Goal: Communication & Community: Answer question/provide support

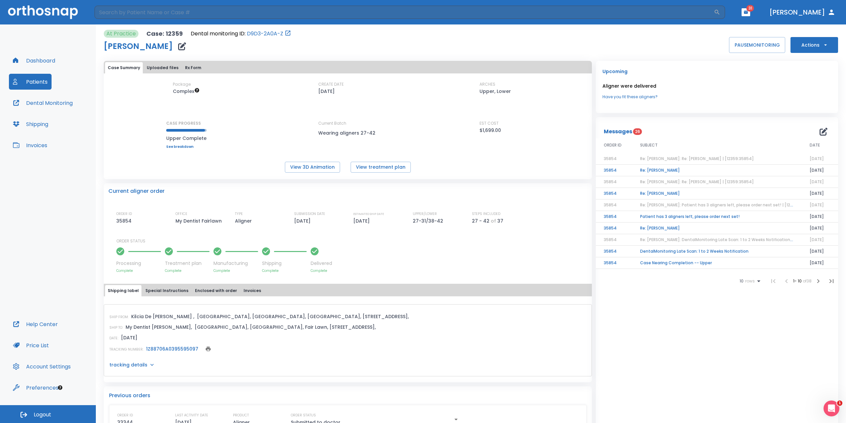
click at [660, 194] on td "Re: [PERSON_NAME]" at bounding box center [717, 194] width 170 height 12
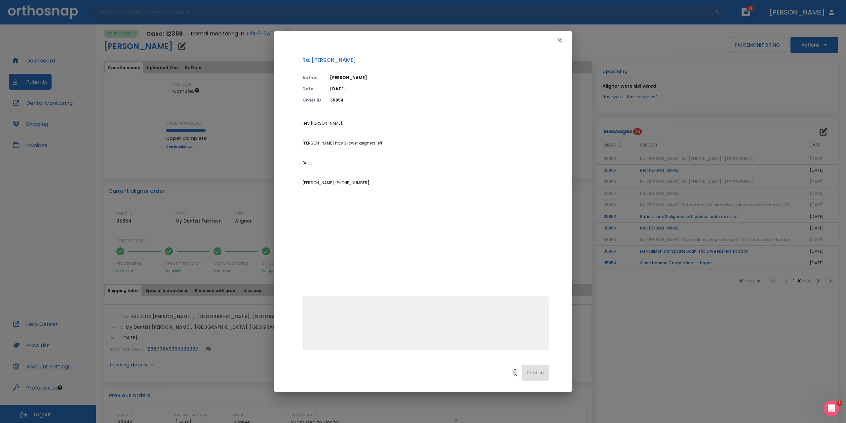
click at [560, 39] on icon "button" at bounding box center [560, 40] width 8 height 8
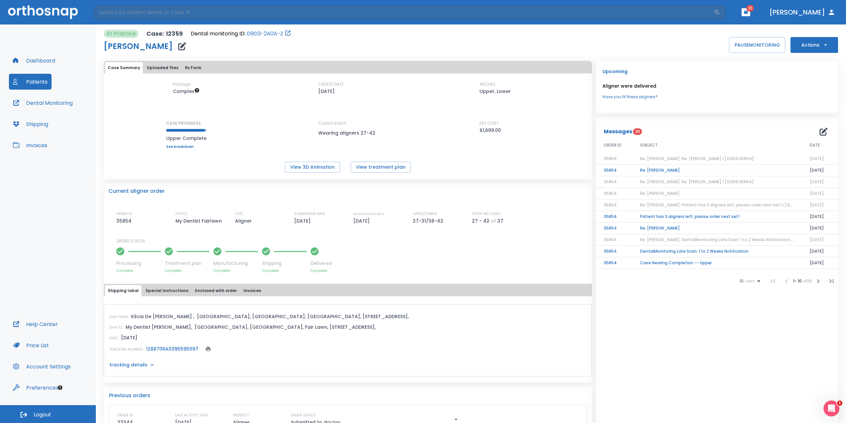
click at [697, 180] on span "Re: [PERSON_NAME]: Re: [PERSON_NAME] | [12359:35854]" at bounding box center [697, 182] width 114 height 6
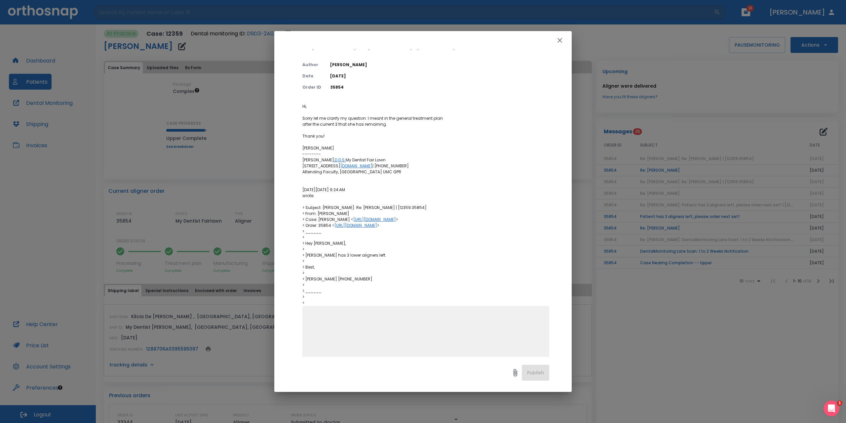
scroll to position [28, 0]
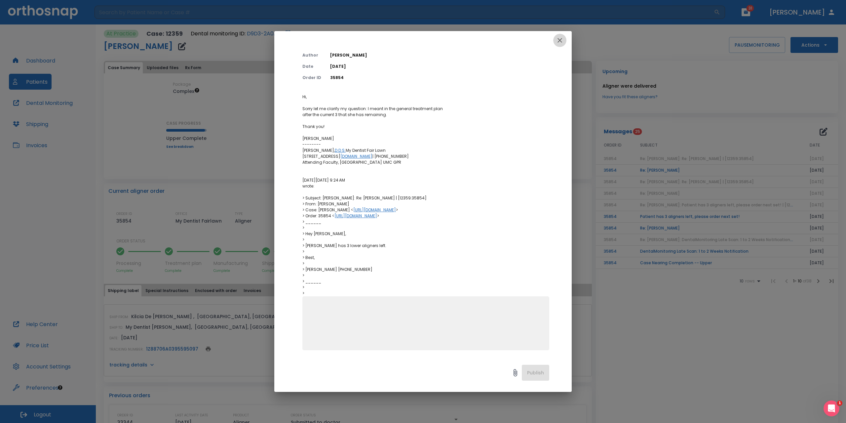
click at [557, 38] on icon "button" at bounding box center [560, 40] width 8 height 8
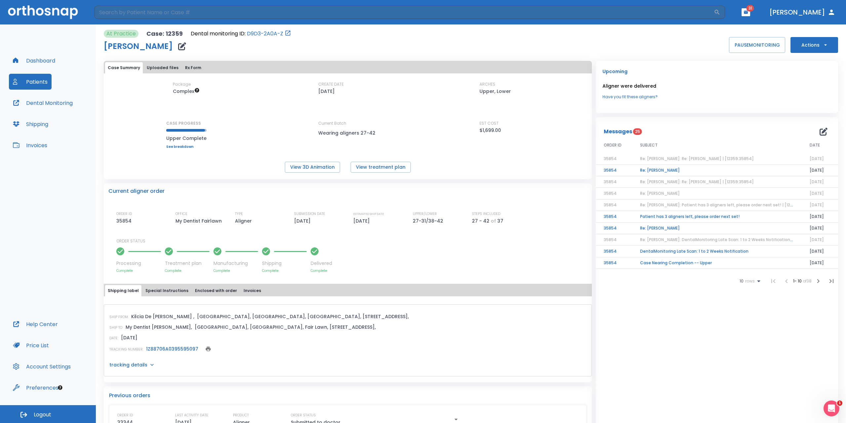
click at [673, 170] on td "Re: [PERSON_NAME]" at bounding box center [717, 171] width 170 height 12
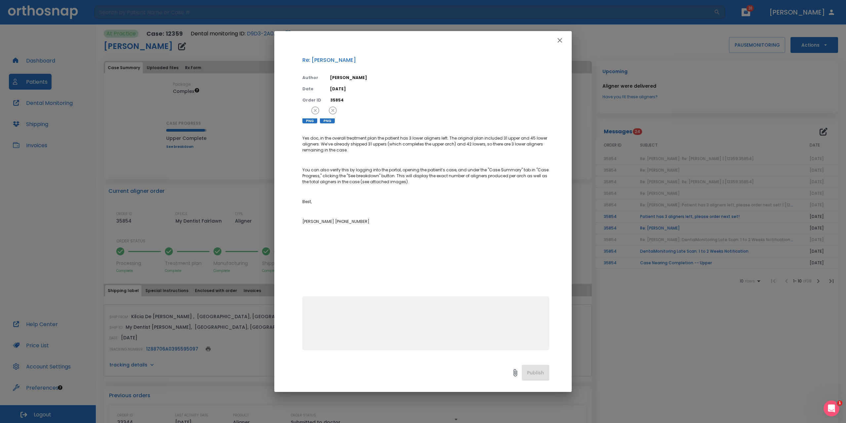
click at [562, 40] on icon "button" at bounding box center [560, 40] width 8 height 8
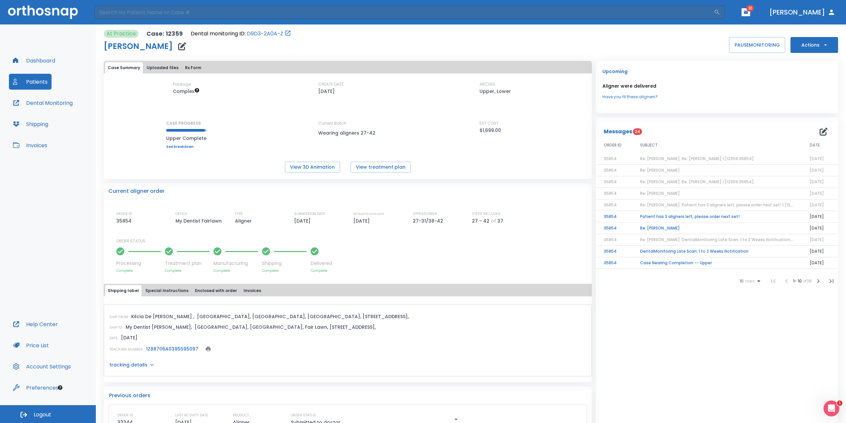
click at [669, 172] on span "Re: [PERSON_NAME]" at bounding box center [660, 170] width 40 height 6
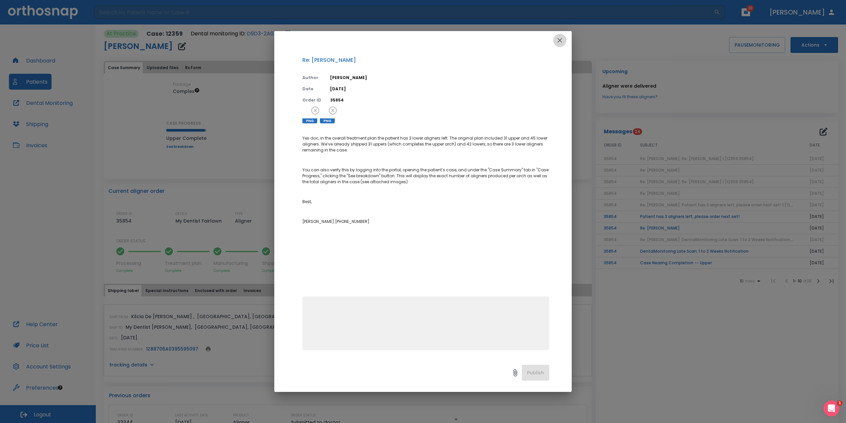
click at [564, 41] on button "button" at bounding box center [559, 40] width 13 height 13
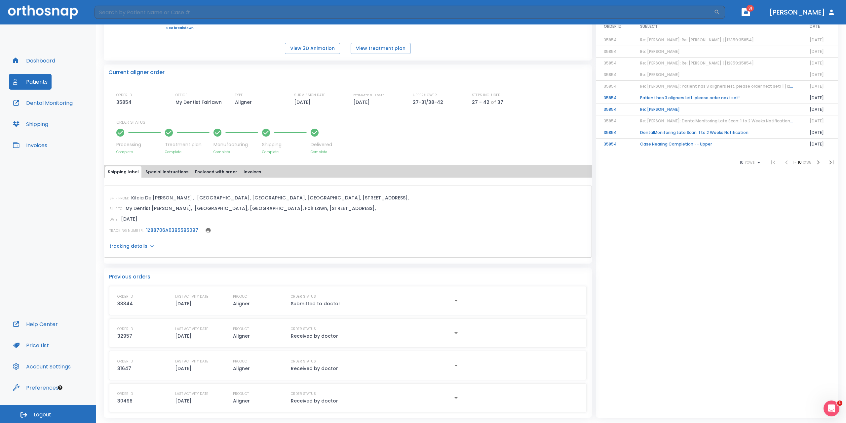
scroll to position [0, 0]
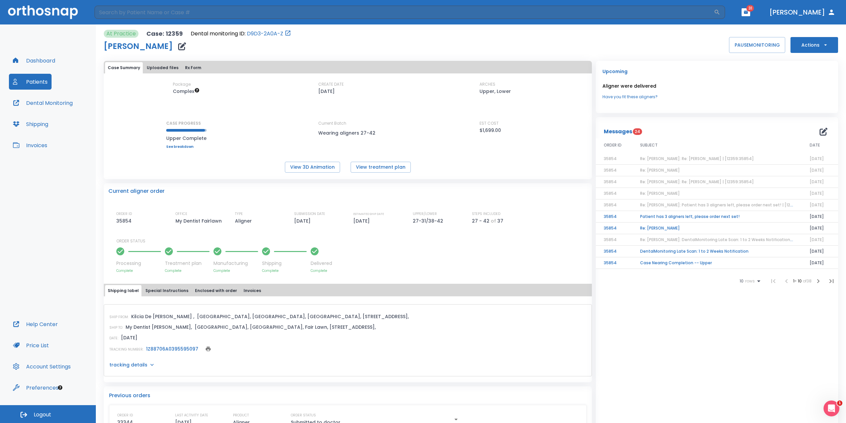
click at [174, 148] on link "See breakdown" at bounding box center [186, 147] width 40 height 4
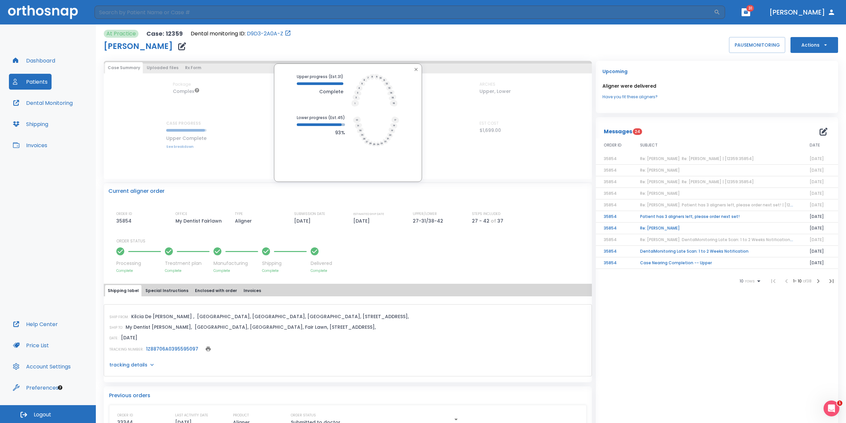
click at [413, 69] on icon "button" at bounding box center [415, 69] width 5 height 5
